Goal: Information Seeking & Learning: Learn about a topic

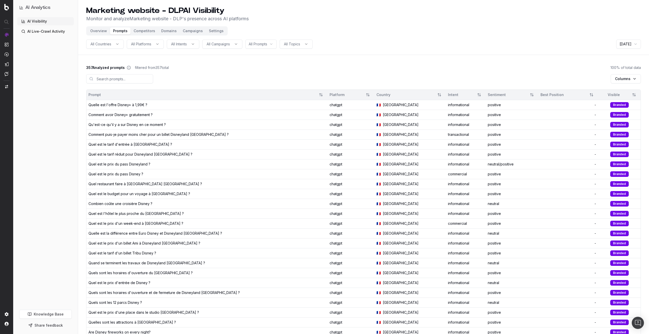
click at [96, 33] on button "Overview" at bounding box center [98, 30] width 23 height 7
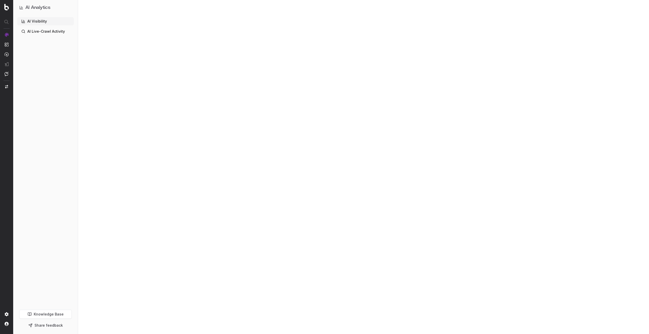
click at [429, 133] on div at bounding box center [363, 167] width 571 height 334
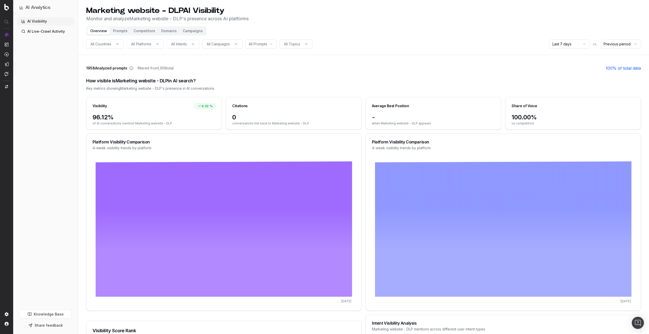
click at [120, 30] on button "Prompts" at bounding box center [120, 30] width 21 height 7
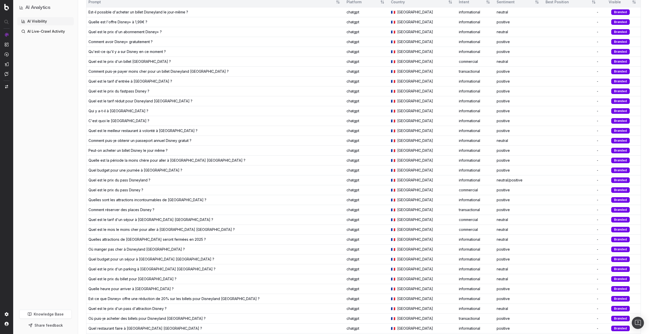
scroll to position [18, 0]
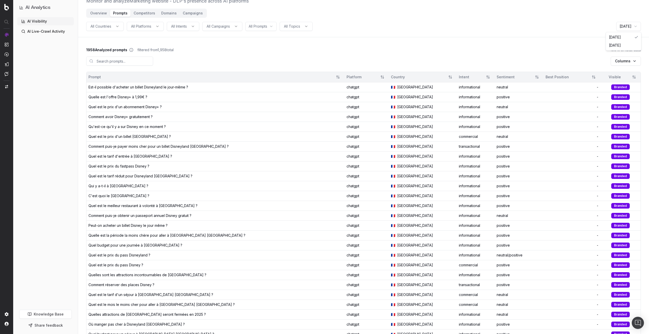
click at [626, 27] on html "AI Analytics AI Visibility AI Live-Crawl Activity Knowledge Base Share feedback…" at bounding box center [324, 149] width 649 height 334
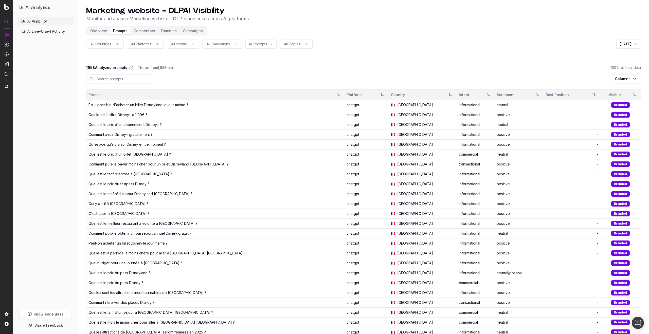
click at [314, 105] on div "Est-il possible d'acheter un billet Disneyland le jour-même ?" at bounding box center [215, 104] width 254 height 5
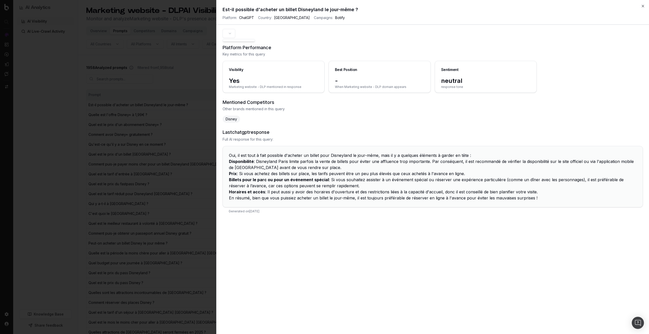
click at [230, 32] on button "button" at bounding box center [229, 33] width 13 height 9
click at [231, 32] on button "button" at bounding box center [229, 33] width 13 height 9
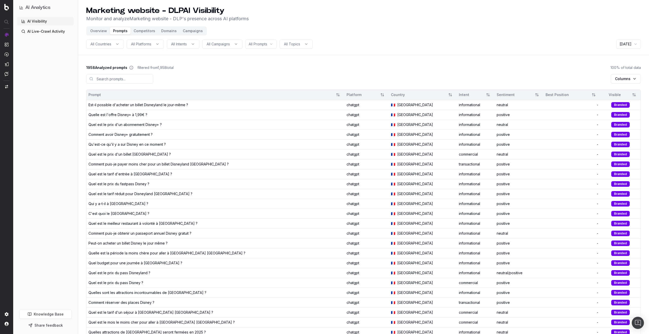
click at [157, 115] on div "Quelle est l'offre Disney+ à 1,99€ ?" at bounding box center [215, 114] width 254 height 5
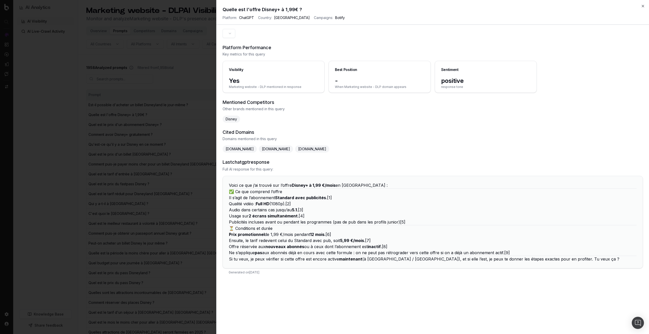
click at [231, 34] on button "button" at bounding box center [229, 33] width 13 height 9
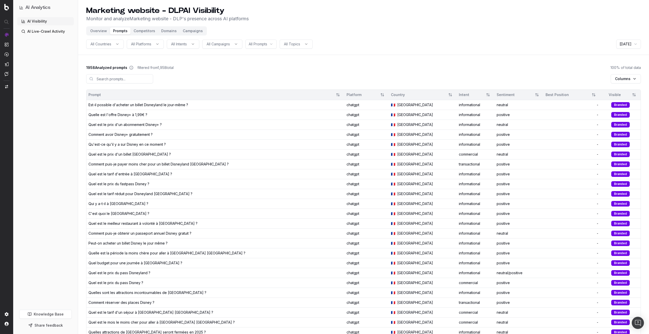
click at [620, 43] on html "AI Analytics AI Visibility AI Live-Crawl Activity Knowledge Base Share feedback…" at bounding box center [324, 167] width 649 height 334
click at [417, 75] on html "AI Analytics AI Visibility AI Live-Crawl Activity Knowledge Base Share feedback…" at bounding box center [324, 167] width 649 height 334
